Goal: Obtain resource: Obtain resource

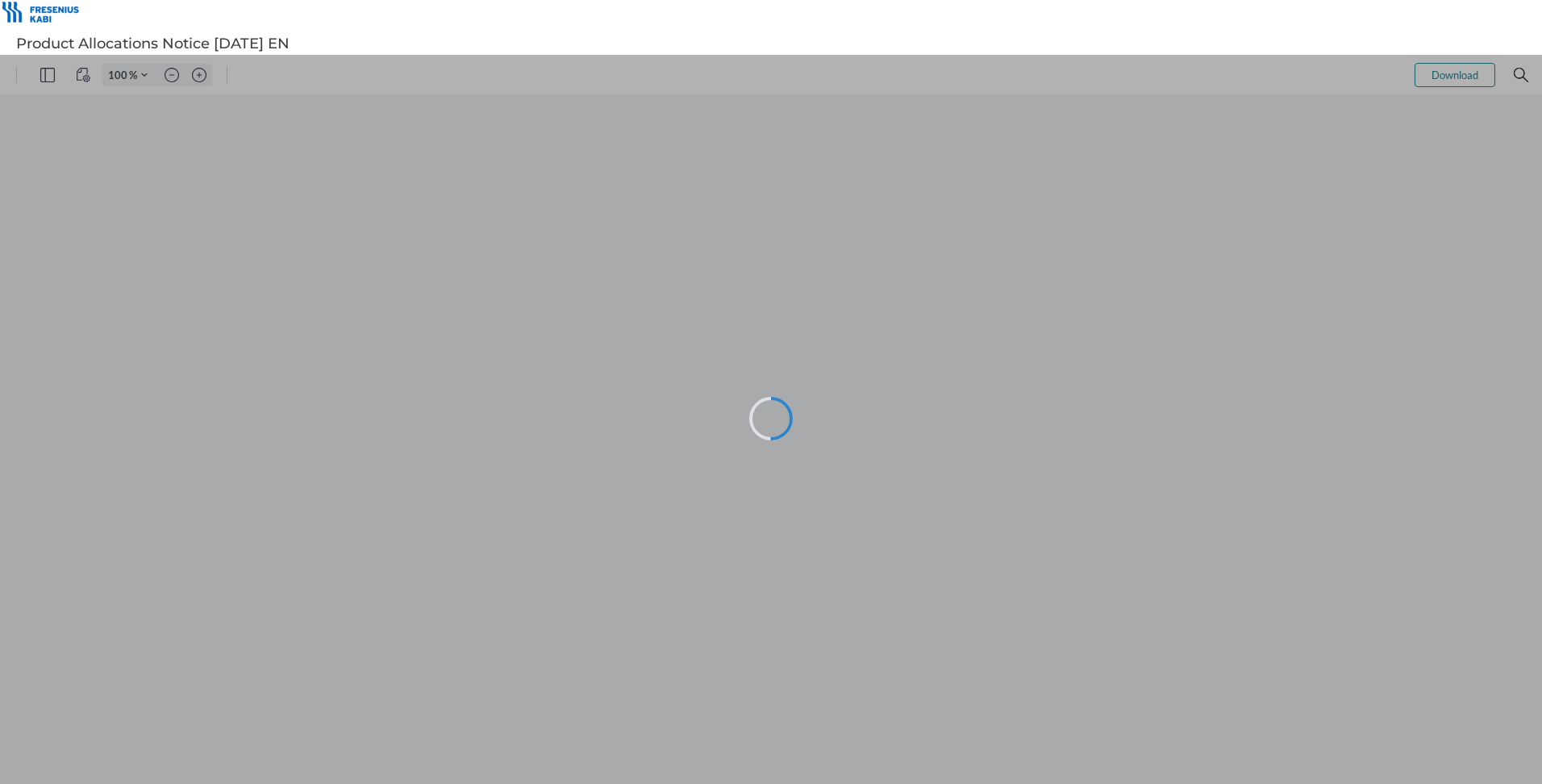
type input "107"
